Goal: Check status: Check status

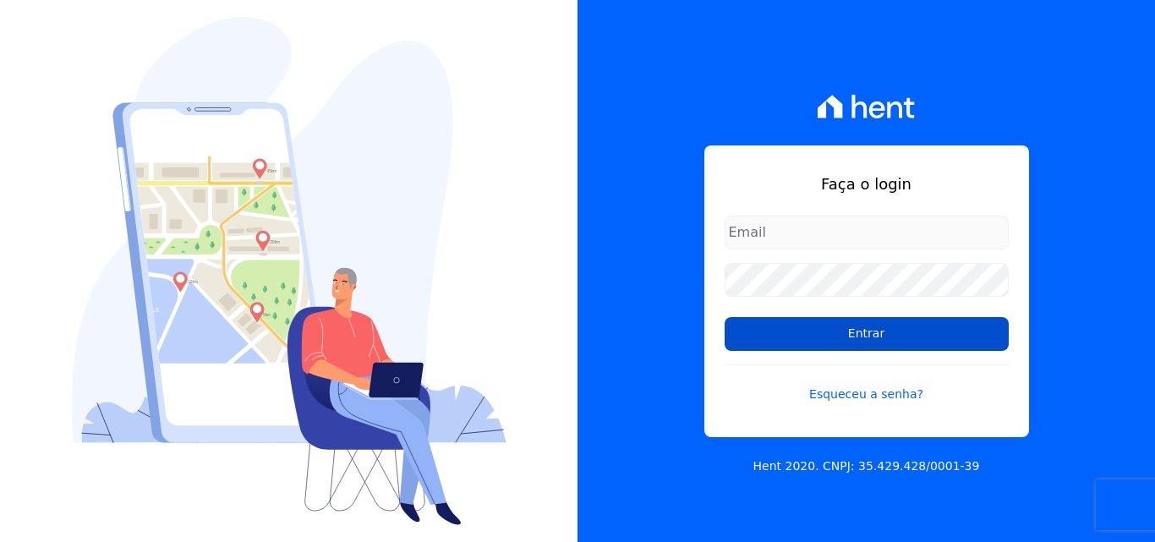
type input "[EMAIL_ADDRESS][DOMAIN_NAME]"
click at [846, 336] on input "Entrar" at bounding box center [867, 334] width 284 height 34
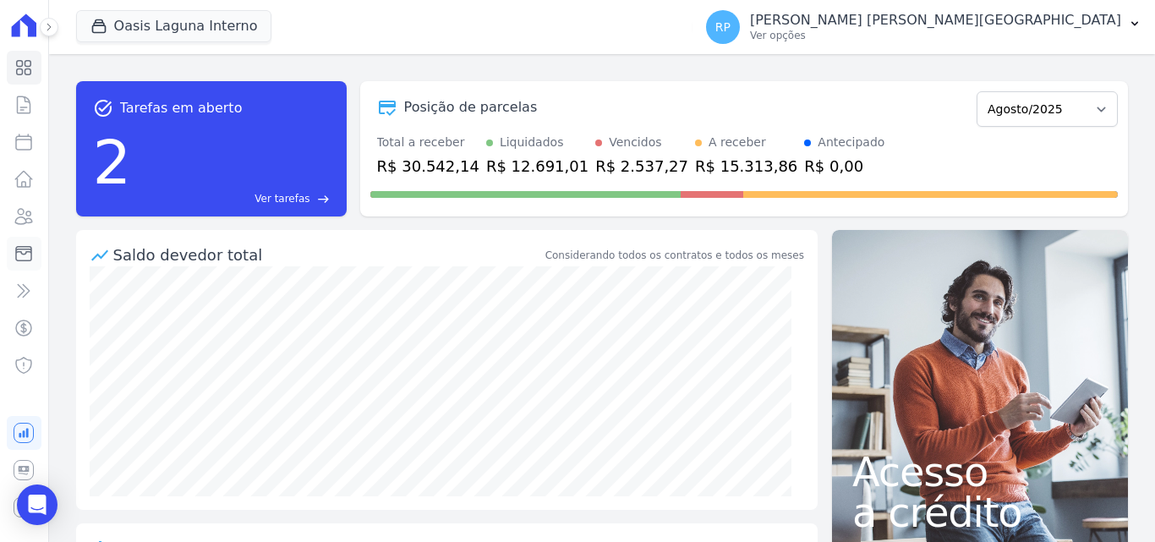
click at [27, 257] on icon at bounding box center [24, 253] width 20 height 20
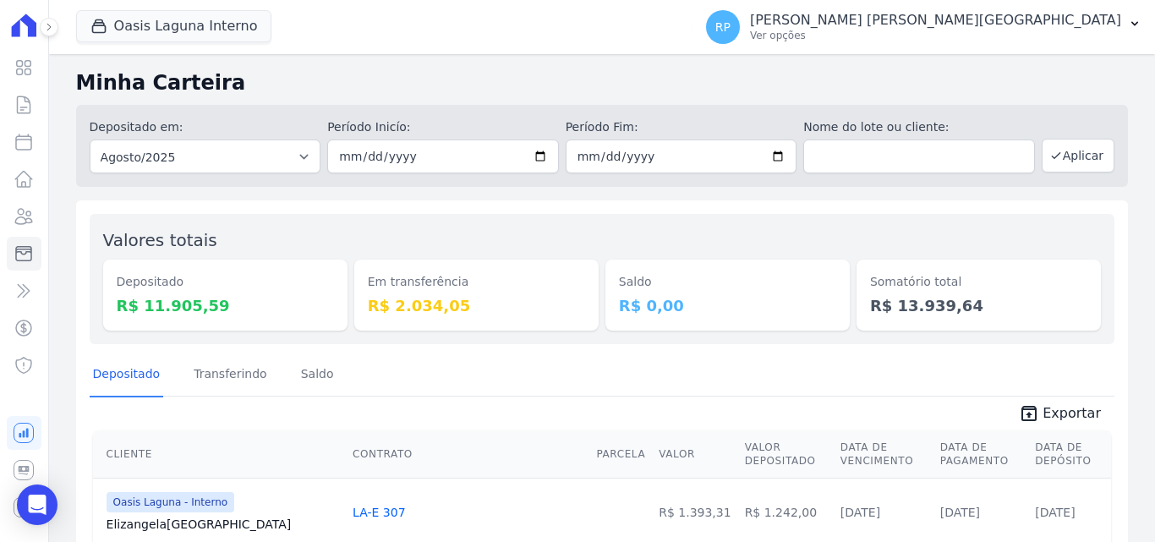
click at [131, 45] on div "Oasis Laguna Interno Celina Guimarães - GRIÑO Mandala - GRIÑO Oásis - GRIÑO Par…" at bounding box center [381, 27] width 610 height 56
click at [129, 32] on button "Oasis Laguna Interno" at bounding box center [174, 26] width 196 height 32
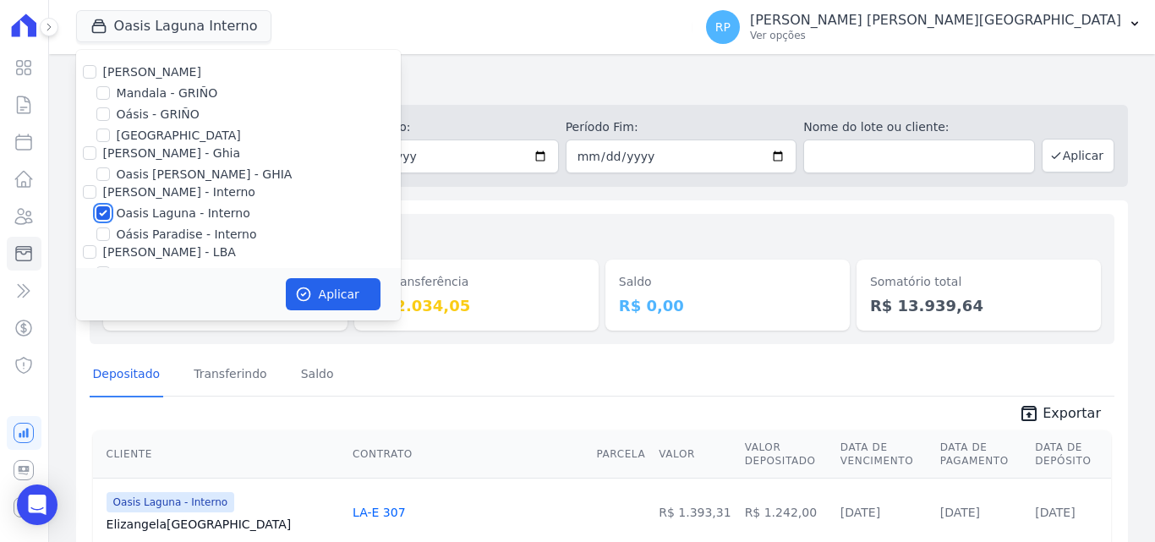
click at [104, 215] on input "Oasis Laguna - Interno" at bounding box center [103, 213] width 14 height 14
checkbox input "false"
click at [107, 113] on input "Oásis - GRIÑO" at bounding box center [103, 114] width 14 height 14
checkbox input "true"
click at [313, 293] on button "Aplicar" at bounding box center [333, 294] width 95 height 32
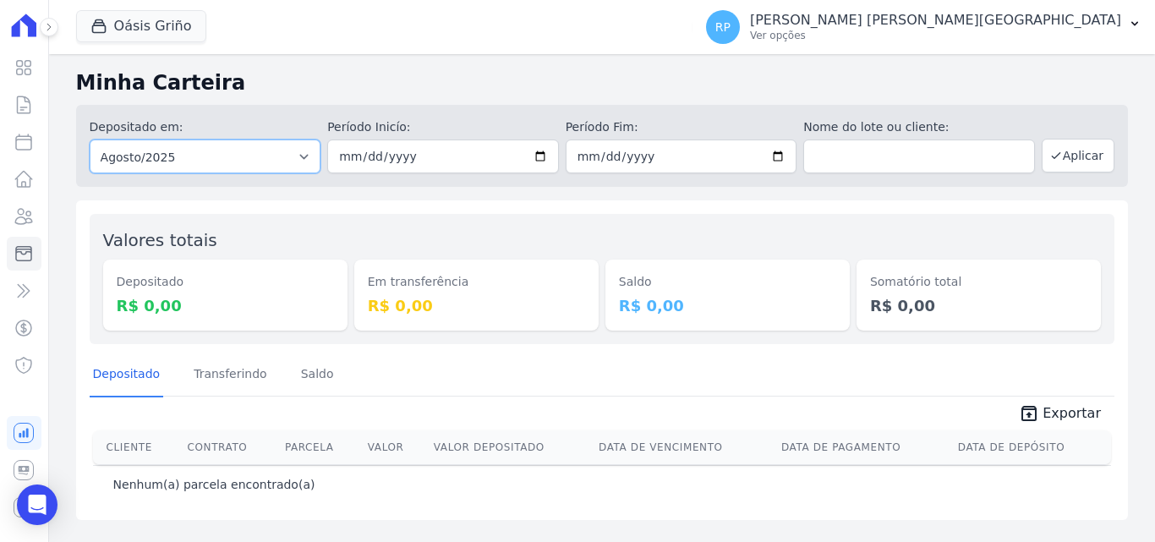
click at [138, 160] on select "Todos os meses Janeiro/2015 Fevereiro/2015 Março/2015 Abril/2015 Maio/2015 Junh…" at bounding box center [206, 157] width 232 height 34
select select "all"
click at [90, 140] on select "Todos os meses Janeiro/2015 Fevereiro/2015 Março/2015 Abril/2015 Maio/2015 Junh…" at bounding box center [206, 157] width 232 height 34
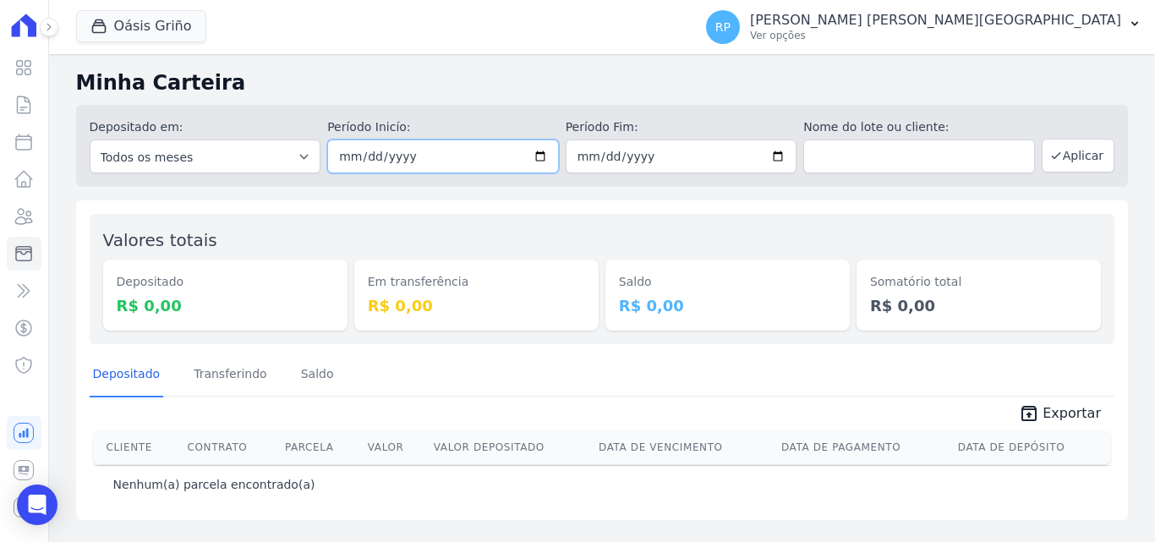
click at [544, 159] on input "date" at bounding box center [443, 157] width 232 height 34
type input "[DATE]"
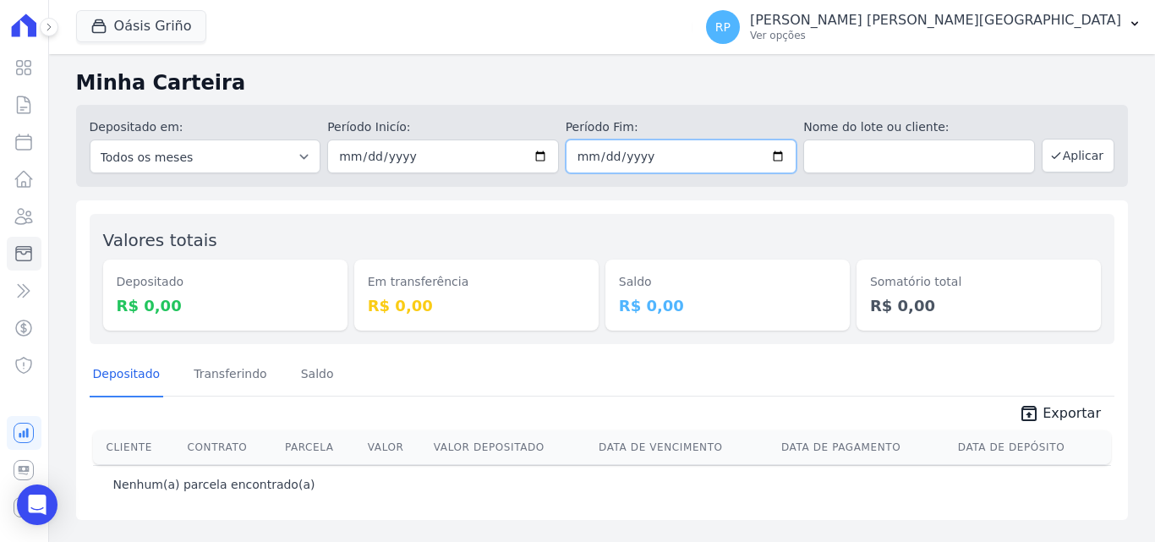
click at [785, 150] on input "date" at bounding box center [682, 157] width 232 height 34
type input "[DATE]"
click at [1077, 160] on button "Aplicar" at bounding box center [1078, 156] width 73 height 34
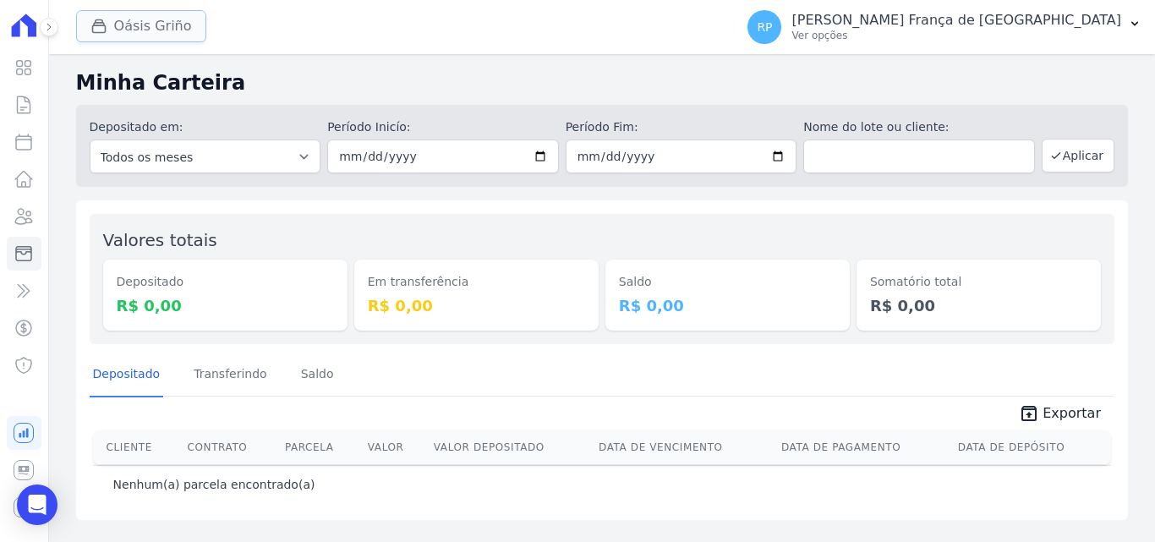
click at [136, 20] on button "Oásis Griño" at bounding box center [141, 26] width 130 height 32
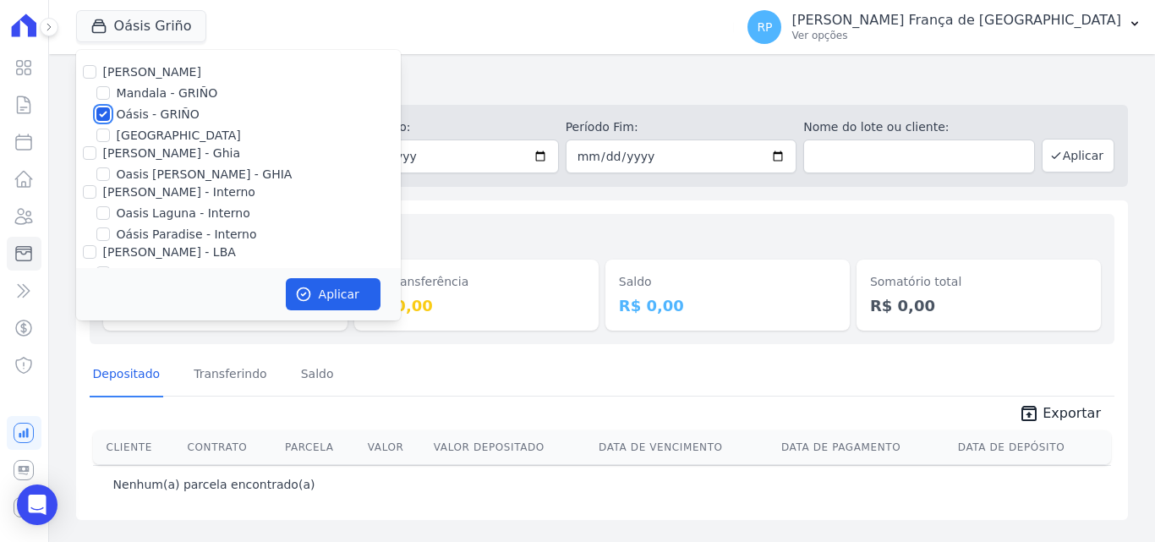
click at [104, 115] on input "Oásis - GRIÑO" at bounding box center [103, 114] width 14 height 14
checkbox input "false"
click at [87, 152] on input "[PERSON_NAME] - Ghia" at bounding box center [90, 153] width 14 height 14
checkbox input "true"
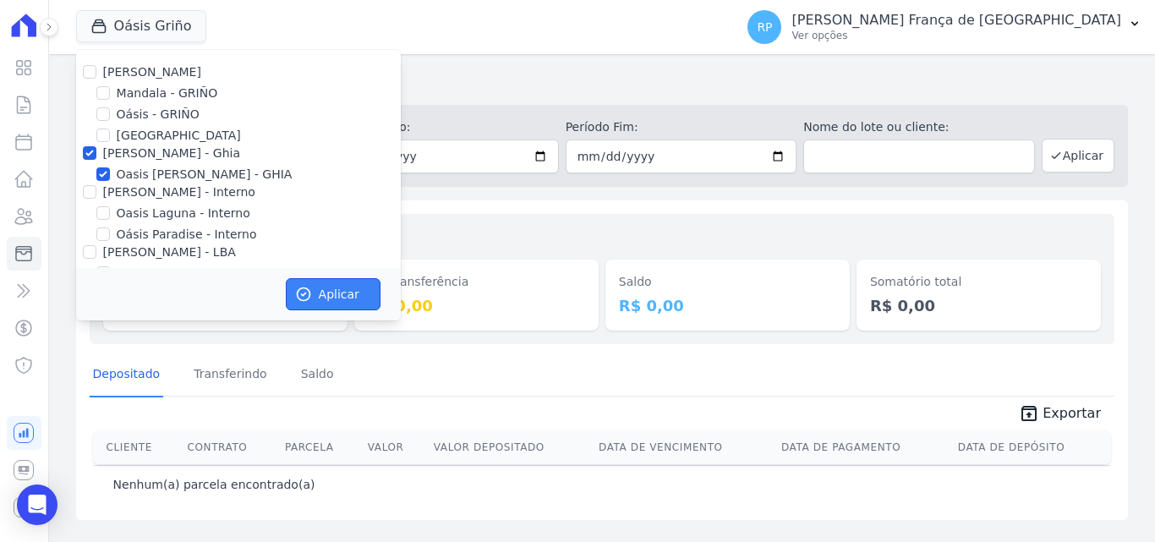
click at [293, 289] on button "Aplicar" at bounding box center [333, 294] width 95 height 32
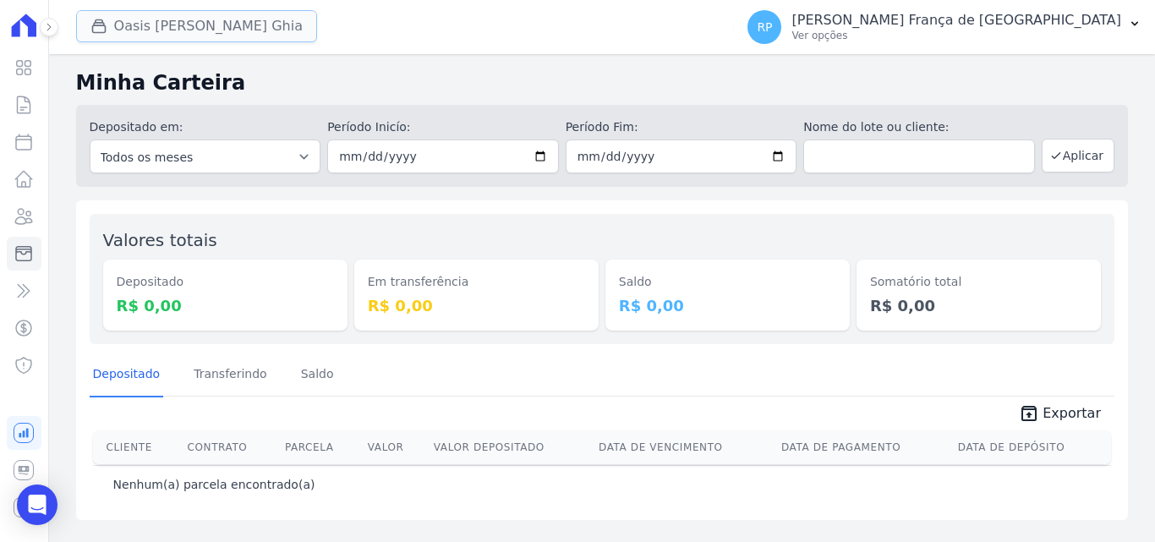
click at [141, 28] on button "Oasis [PERSON_NAME] Ghia" at bounding box center [196, 26] width 241 height 32
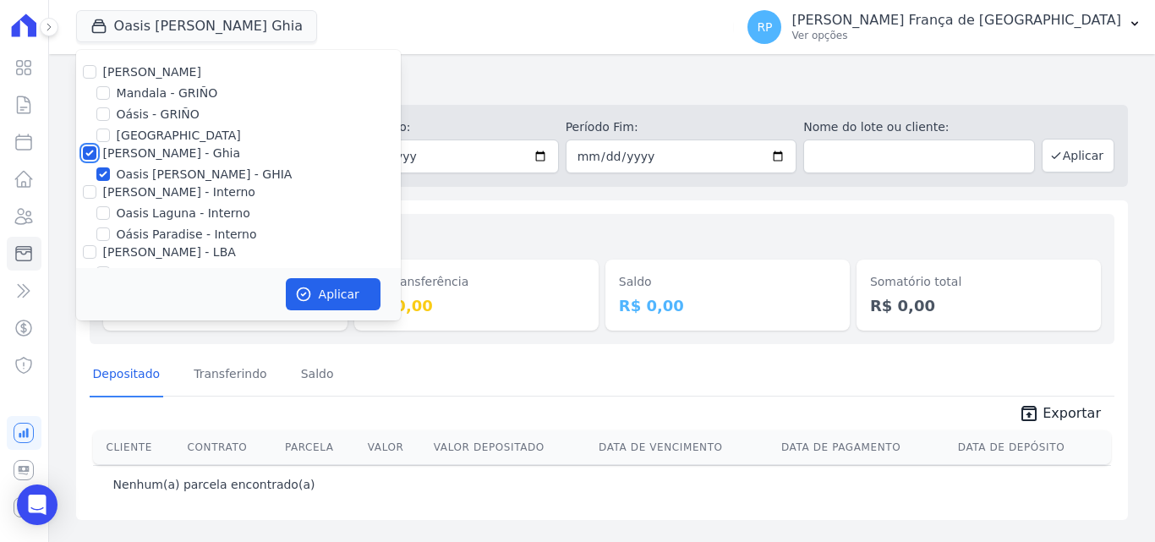
click at [87, 152] on input "[PERSON_NAME] - Ghia" at bounding box center [90, 153] width 14 height 14
checkbox input "false"
click at [90, 193] on input "[PERSON_NAME] - Interno" at bounding box center [90, 192] width 14 height 14
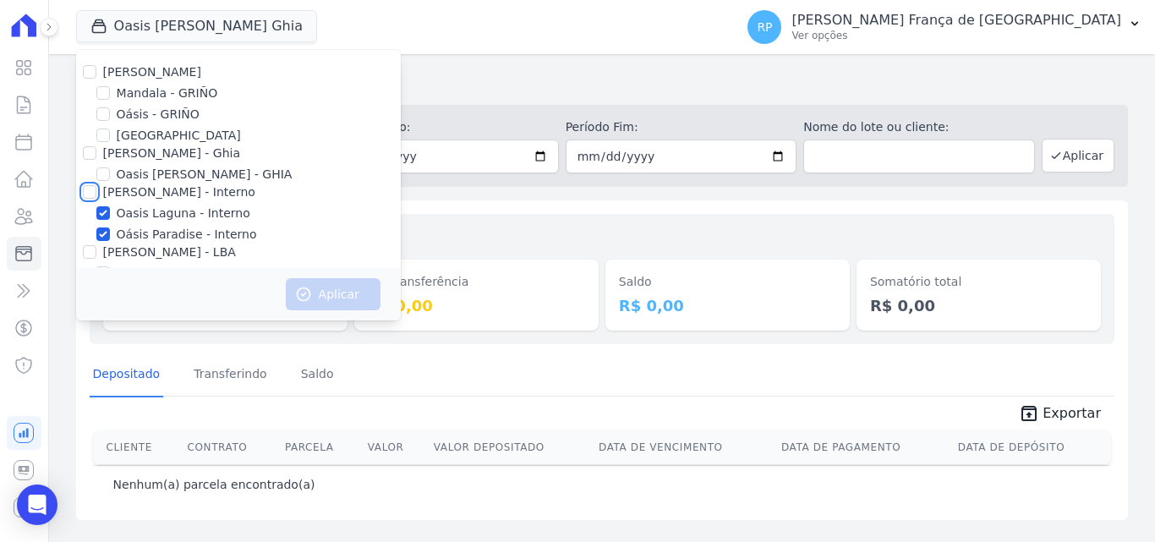
checkbox input "true"
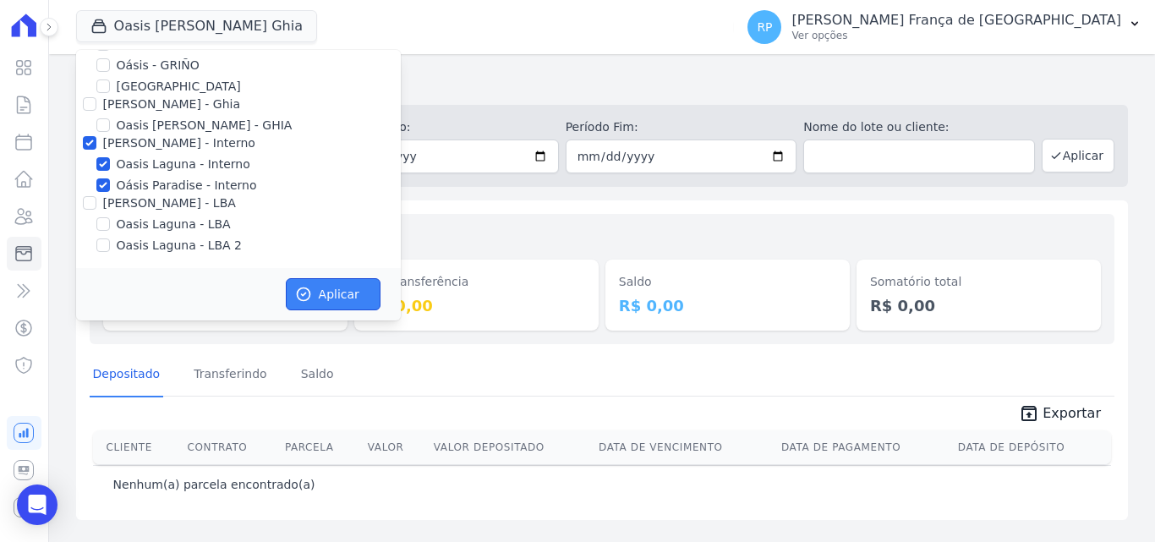
click at [306, 293] on icon "button" at bounding box center [303, 294] width 17 height 17
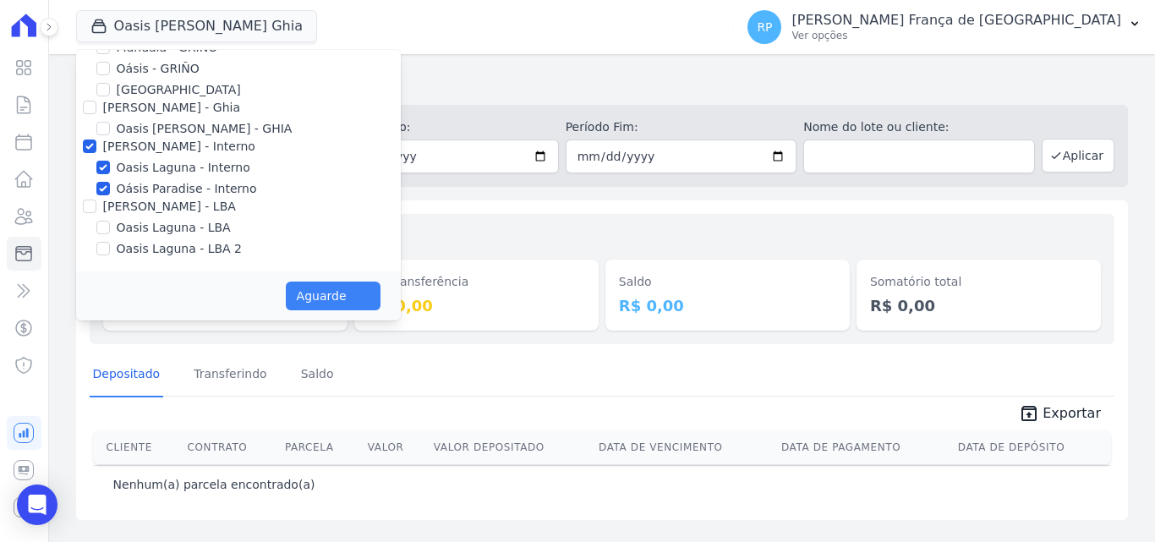
scroll to position [46, 0]
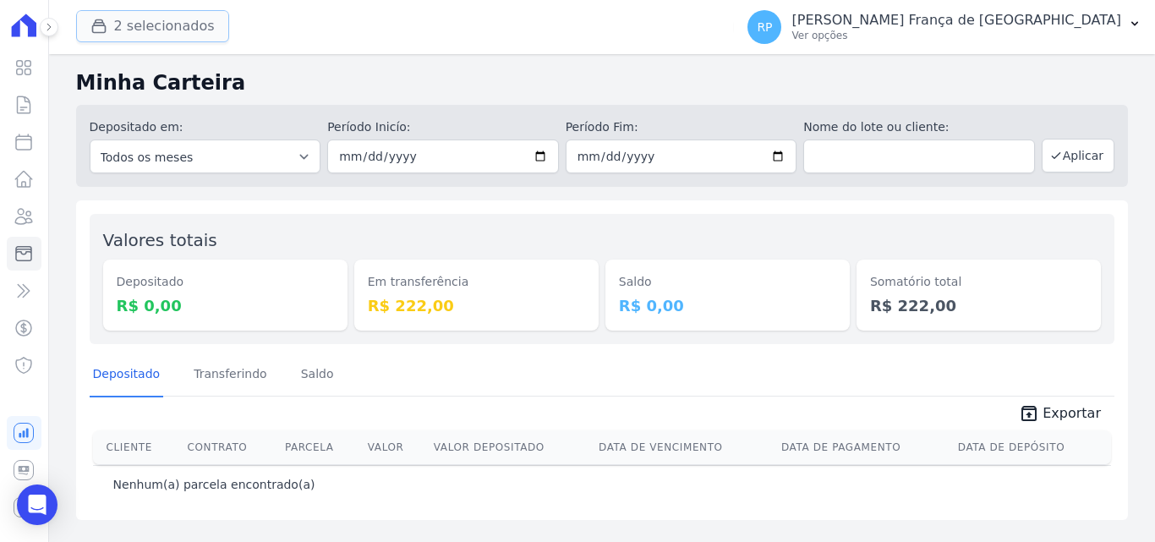
click at [128, 17] on button "2 selecionados" at bounding box center [152, 26] width 153 height 32
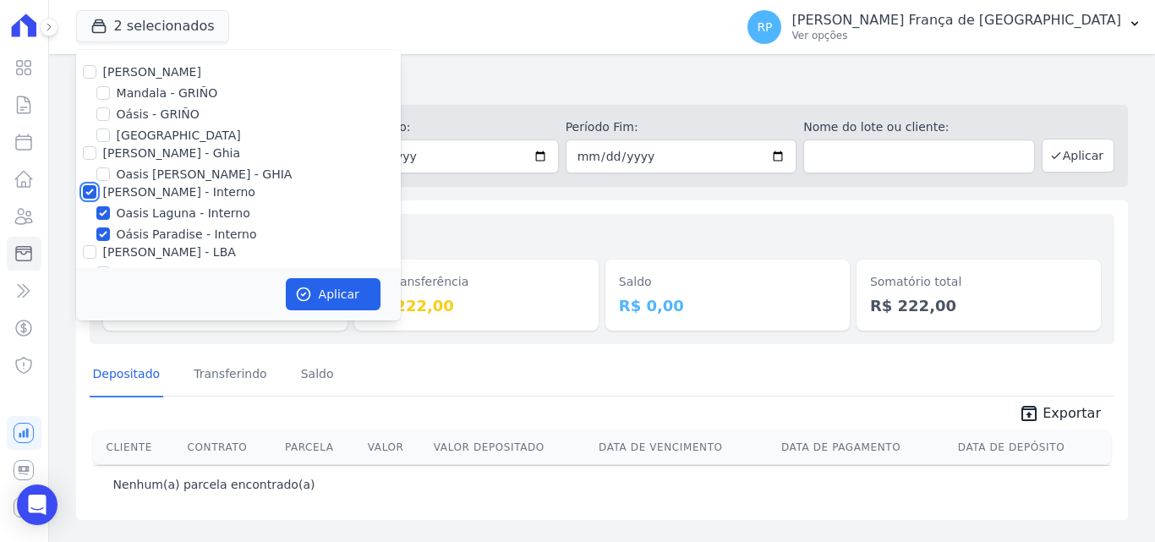
click at [91, 188] on input "[PERSON_NAME] - Interno" at bounding box center [90, 192] width 14 height 14
checkbox input "false"
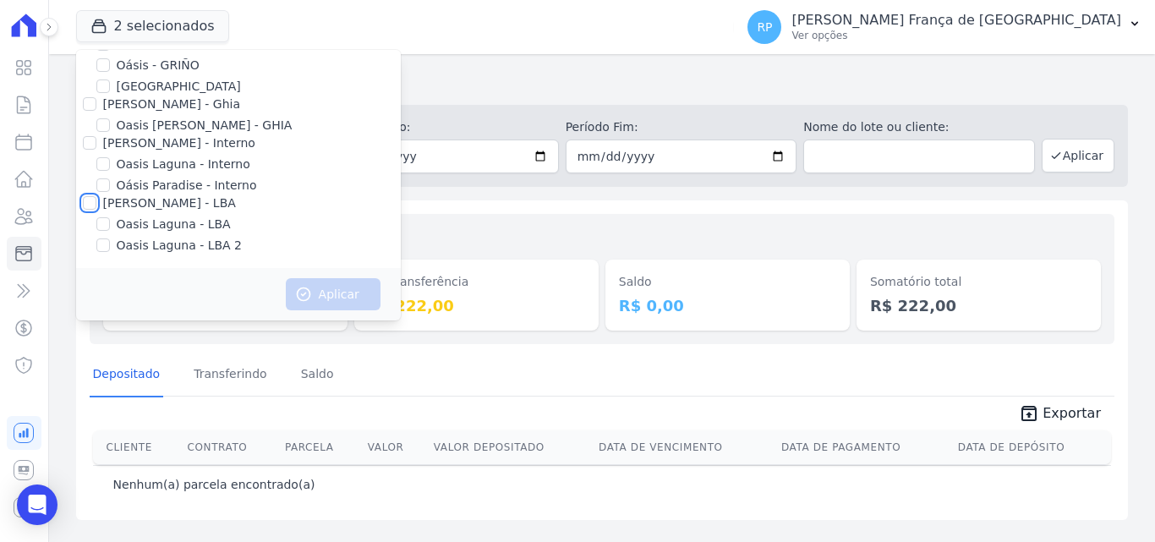
click at [85, 207] on input "[PERSON_NAME] - LBA" at bounding box center [90, 203] width 14 height 14
checkbox input "true"
click at [332, 304] on button "Aplicar" at bounding box center [333, 294] width 95 height 32
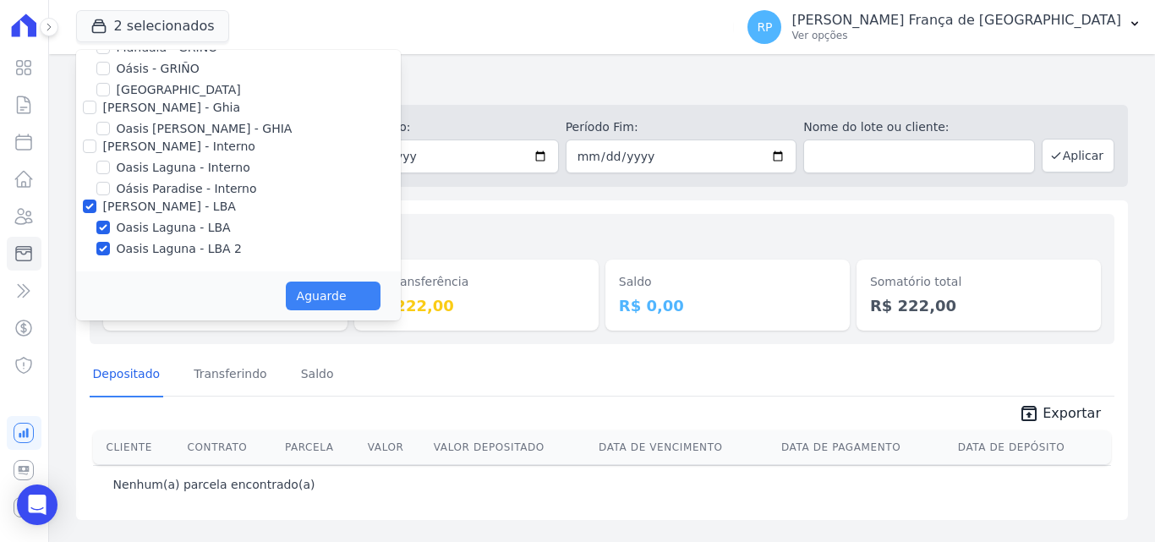
scroll to position [46, 0]
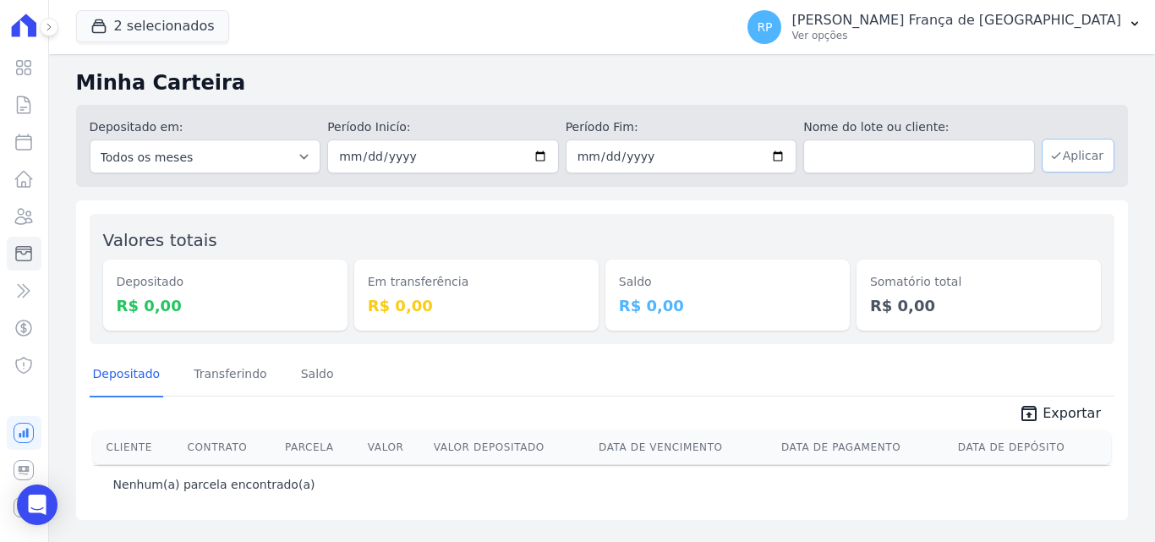
click at [1104, 154] on button "Aplicar" at bounding box center [1078, 156] width 73 height 34
